Goal: Task Accomplishment & Management: Manage account settings

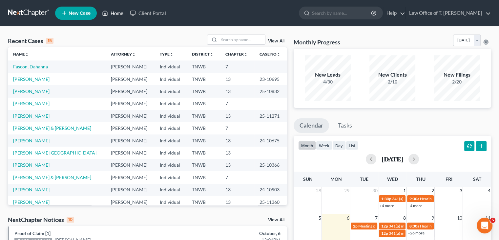
click at [120, 14] on link "Home" at bounding box center [113, 13] width 28 height 12
click at [232, 41] on input "search" at bounding box center [242, 40] width 46 height 10
click at [26, 141] on link "[PERSON_NAME]" at bounding box center [31, 141] width 36 height 6
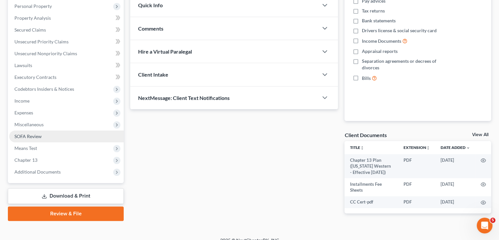
scroll to position [124, 0]
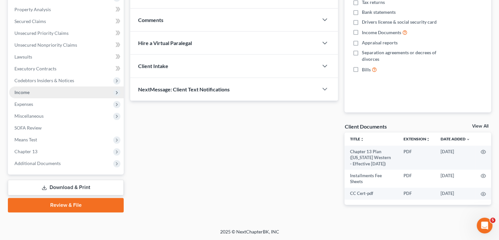
click at [23, 91] on span "Income" at bounding box center [21, 92] width 15 height 6
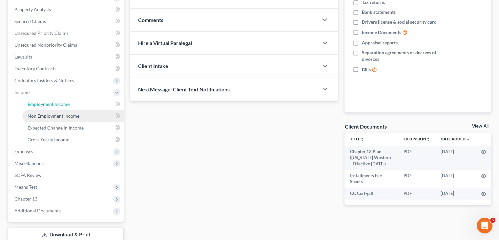
drag, startPoint x: 42, startPoint y: 105, endPoint x: 71, endPoint y: 111, distance: 29.6
click at [42, 104] on span "Employment Income" at bounding box center [49, 104] width 42 height 6
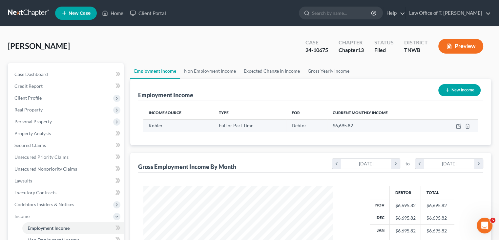
scroll to position [117, 203]
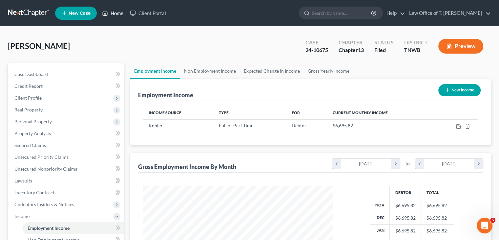
click at [116, 13] on link "Home" at bounding box center [113, 13] width 28 height 12
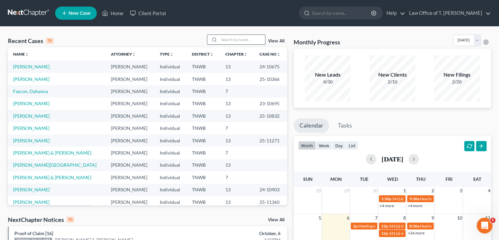
click at [246, 41] on input "search" at bounding box center [242, 40] width 46 height 10
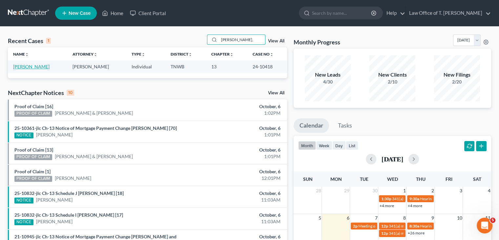
type input "[PERSON_NAME],"
click at [40, 65] on link "[PERSON_NAME]" at bounding box center [31, 67] width 36 height 6
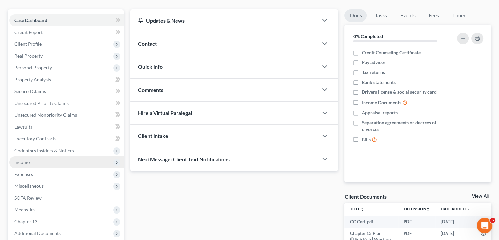
scroll to position [66, 0]
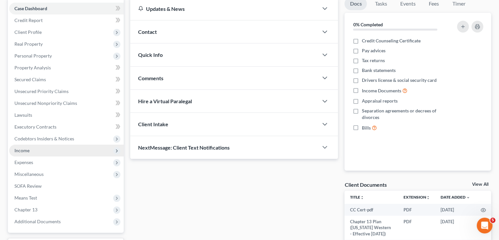
click at [31, 151] on span "Income" at bounding box center [66, 150] width 115 height 12
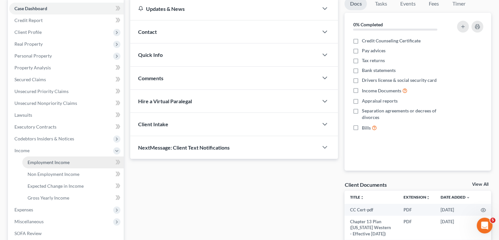
click at [41, 163] on span "Employment Income" at bounding box center [49, 162] width 42 height 6
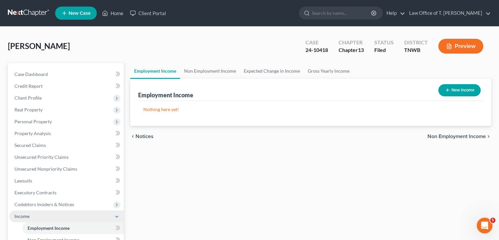
scroll to position [33, 0]
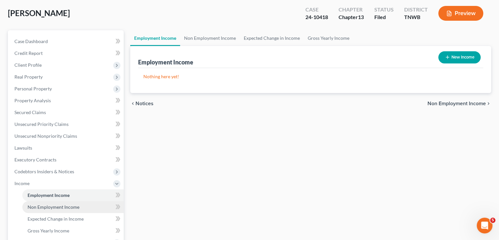
click at [57, 209] on span "Non Employment Income" at bounding box center [54, 207] width 52 height 6
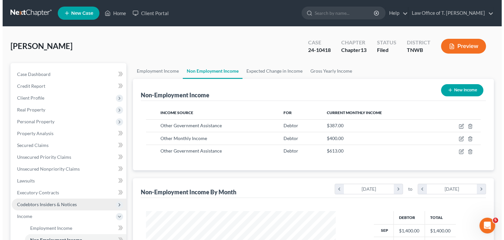
scroll to position [117, 203]
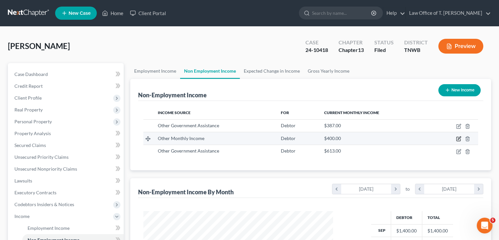
click at [460, 137] on icon "button" at bounding box center [458, 138] width 5 height 5
select select "13"
select select "0"
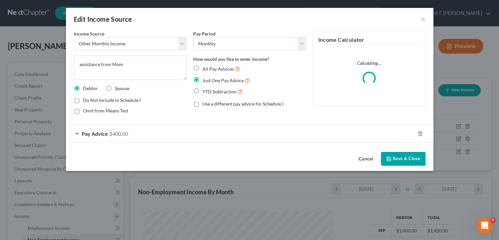
scroll to position [117, 205]
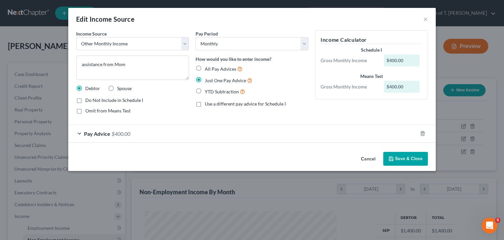
click at [403, 160] on button "Save & Close" at bounding box center [405, 159] width 45 height 14
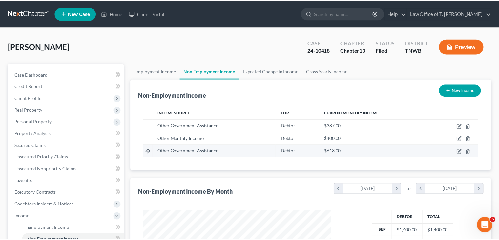
scroll to position [328185, 328099]
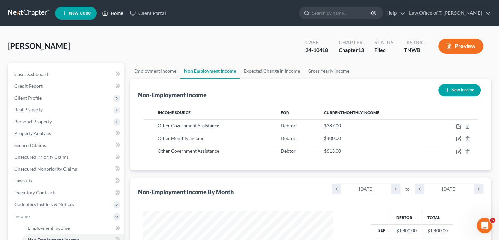
click at [122, 11] on link "Home" at bounding box center [113, 13] width 28 height 12
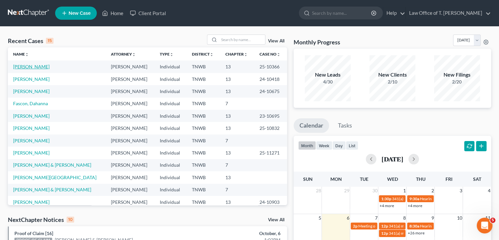
click at [36, 68] on link "[PERSON_NAME]" at bounding box center [31, 67] width 36 height 6
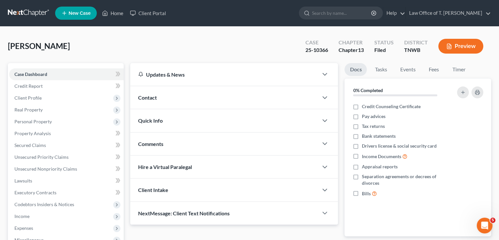
drag, startPoint x: 50, startPoint y: 96, endPoint x: 167, endPoint y: 99, distance: 117.2
click at [50, 96] on span "Client Profile" at bounding box center [66, 98] width 115 height 12
